Goal: Task Accomplishment & Management: Manage account settings

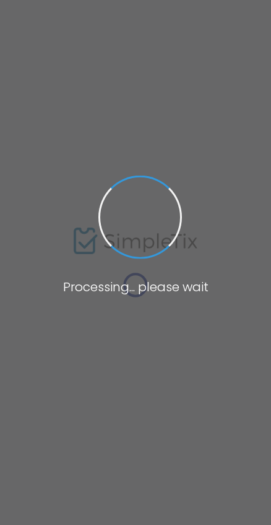
type input "[URL]"
radio input "true"
radio input "false"
radio input "true"
type input "Polanie Polish Song & Dance Association"
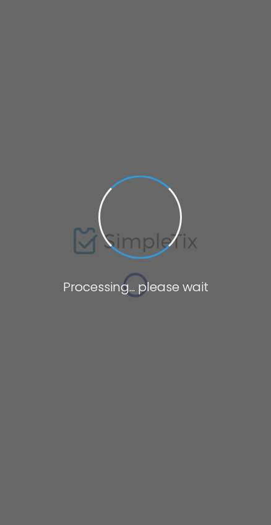
type input "4037148830"
type input "[DOMAIN_NAME][URL]"
type input "polaniecalgaryab"
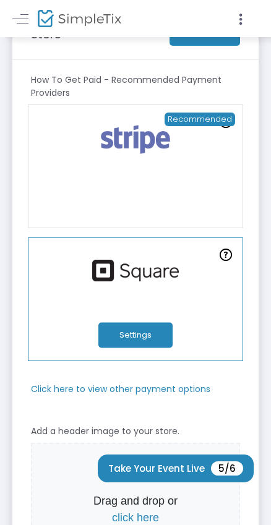
scroll to position [26, 0]
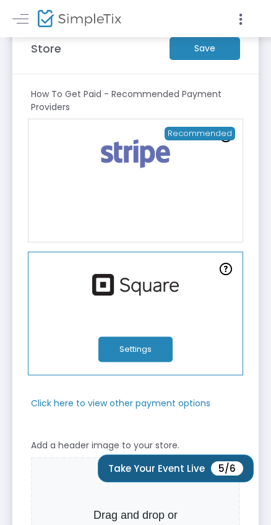
click at [170, 472] on button "Take Your Event Live 5/6" at bounding box center [176, 469] width 156 height 28
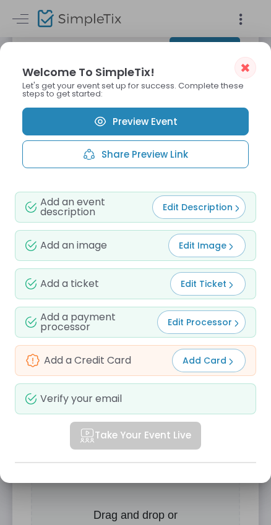
scroll to position [0, 0]
click at [121, 118] on link "Preview Event" at bounding box center [135, 122] width 226 height 28
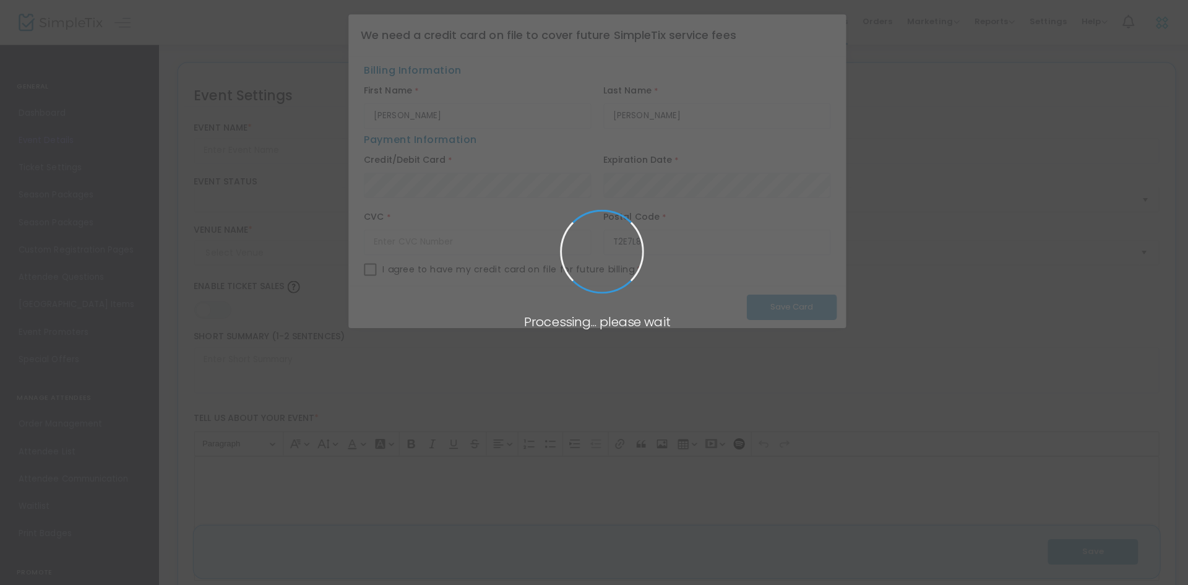
type input "Polanie Masquerade Ball"
type textarea "It's a party!"
type input "Buy Tickets"
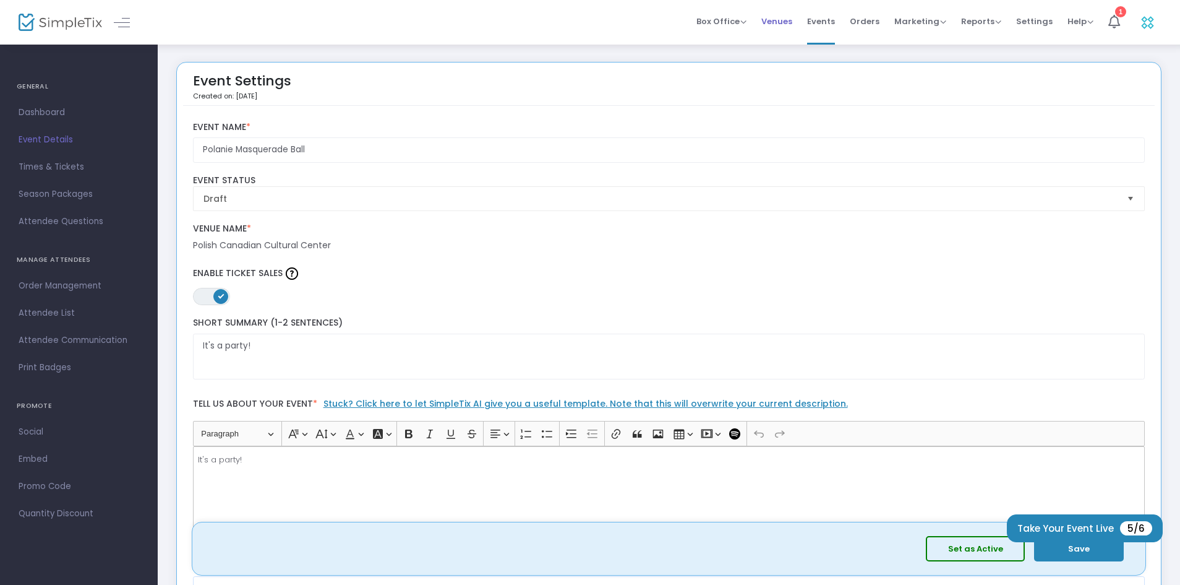
click at [781, 22] on span "Venues" at bounding box center [777, 22] width 31 height 32
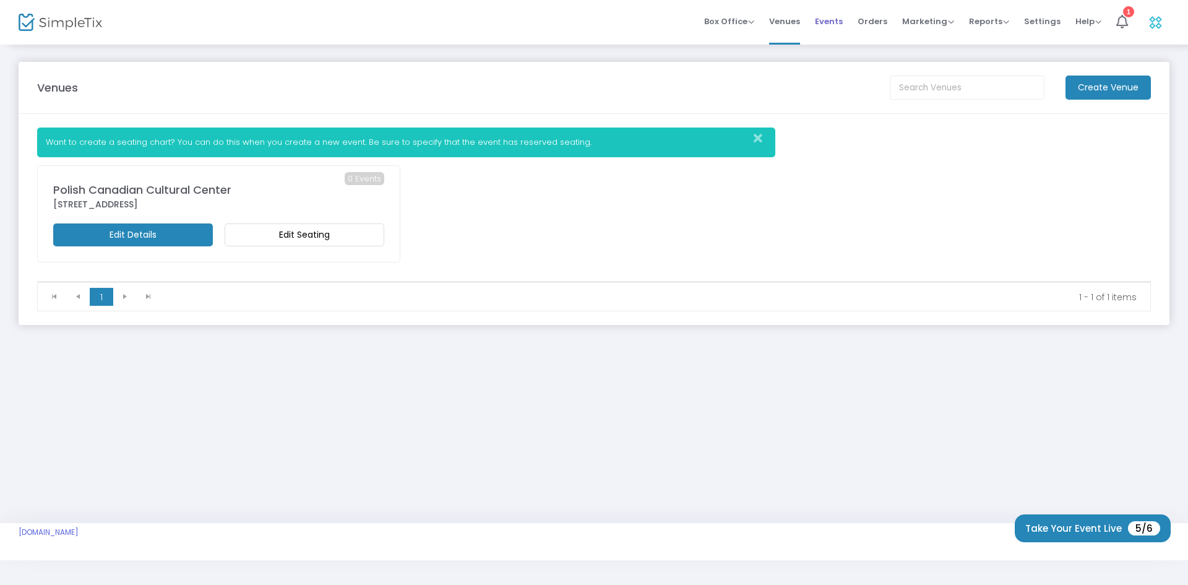
click at [824, 19] on span "Events" at bounding box center [829, 22] width 28 height 32
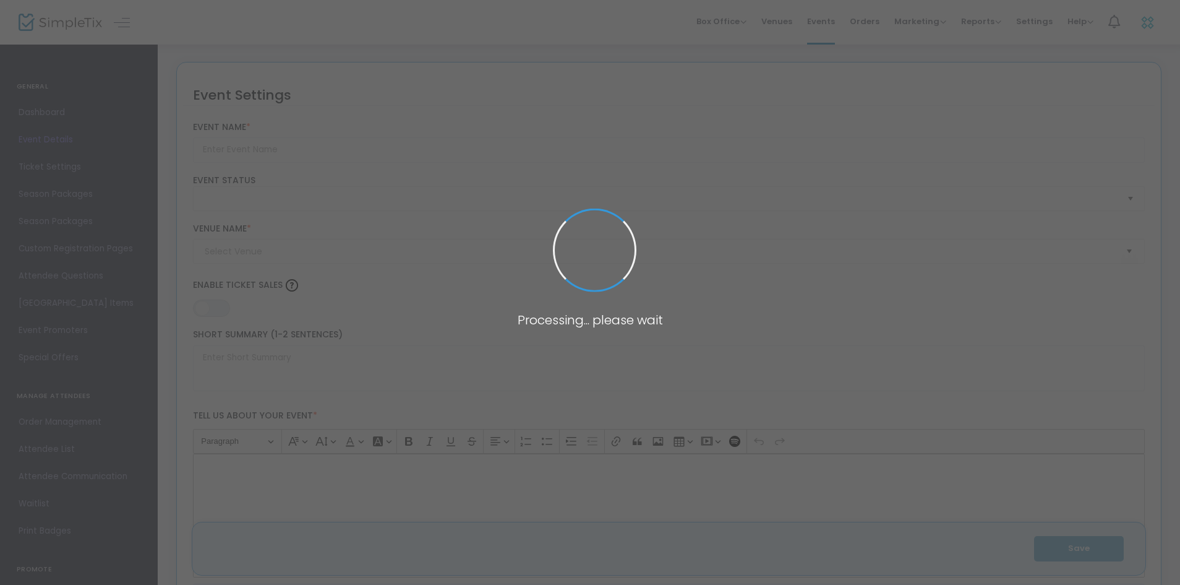
type input "Polanie Masquerade Ball"
type textarea "It's a party!"
type input "Buy Tickets"
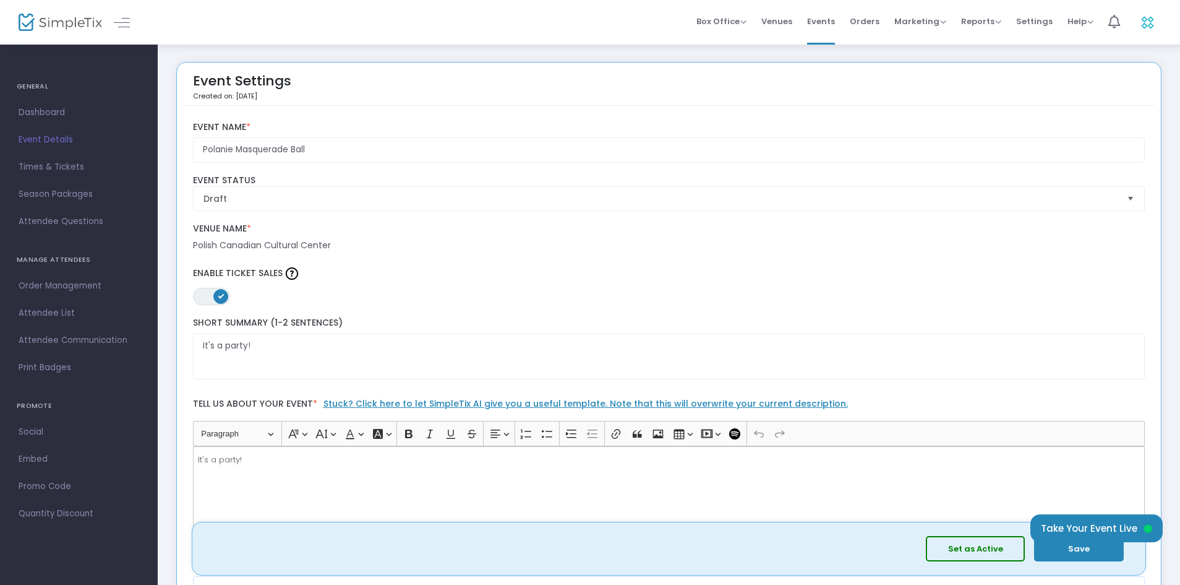
click at [986, 550] on button "Set as Active" at bounding box center [975, 548] width 99 height 25
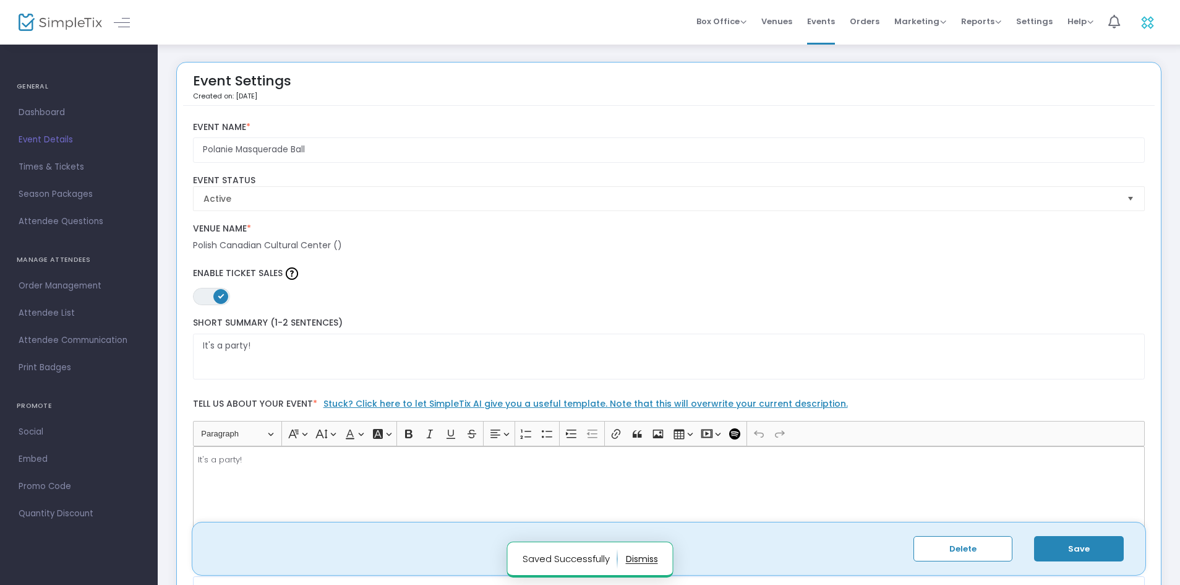
click at [1071, 546] on button "Save" at bounding box center [1079, 548] width 90 height 25
click at [47, 114] on span "Dashboard" at bounding box center [79, 113] width 121 height 16
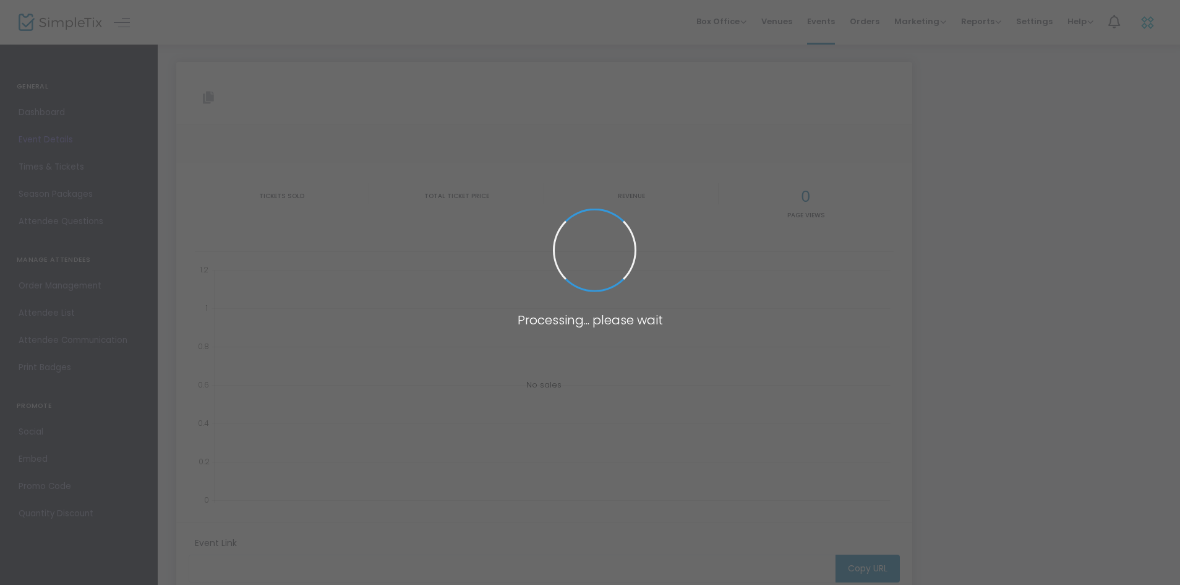
type input "https://www.simpletix.com/e/polanie-masquerade-ball-tickets-238494"
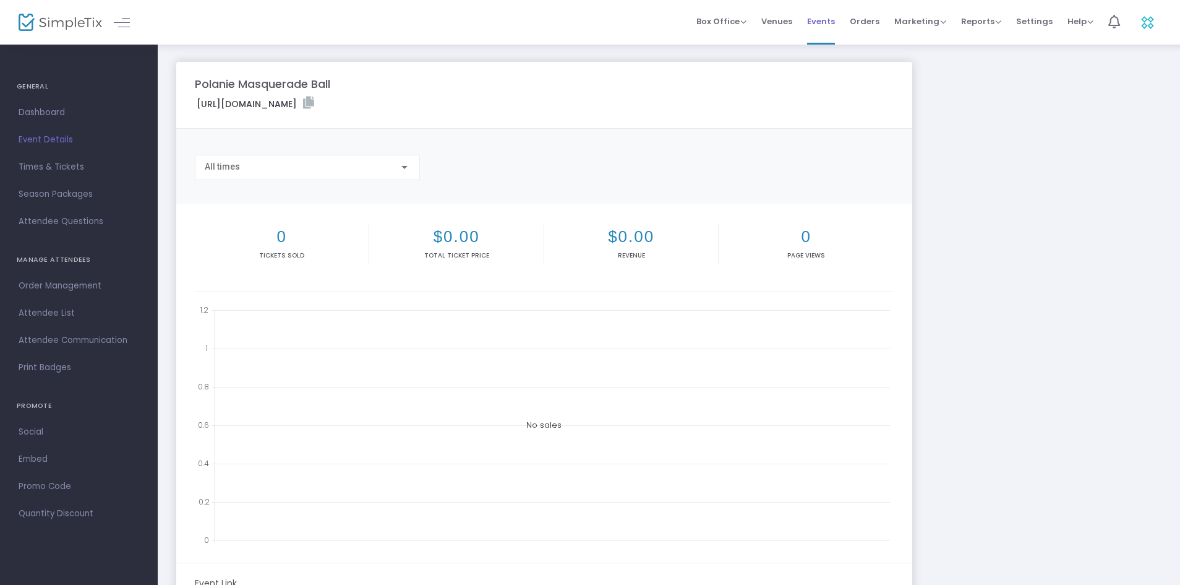
click at [830, 20] on span "Events" at bounding box center [821, 22] width 28 height 32
